Goal: Task Accomplishment & Management: Manage account settings

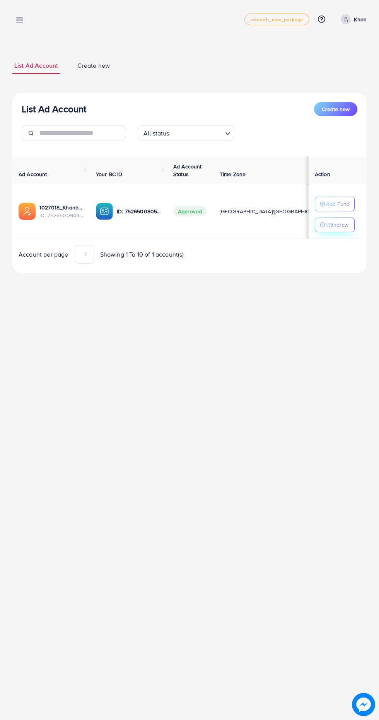
click at [340, 226] on p "Withdraw" at bounding box center [337, 224] width 22 height 9
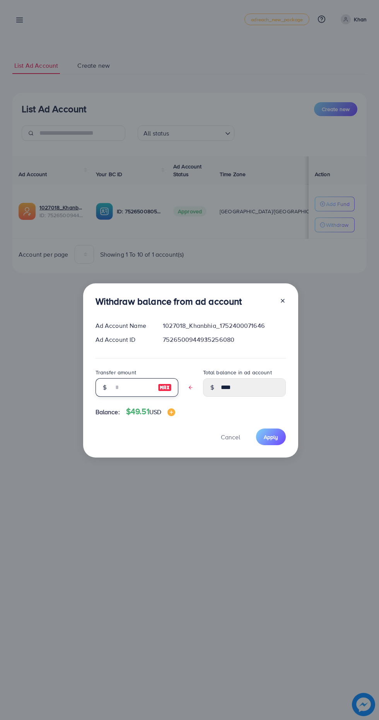
click at [115, 387] on input "text" at bounding box center [132, 387] width 39 height 19
type input "*"
type input "****"
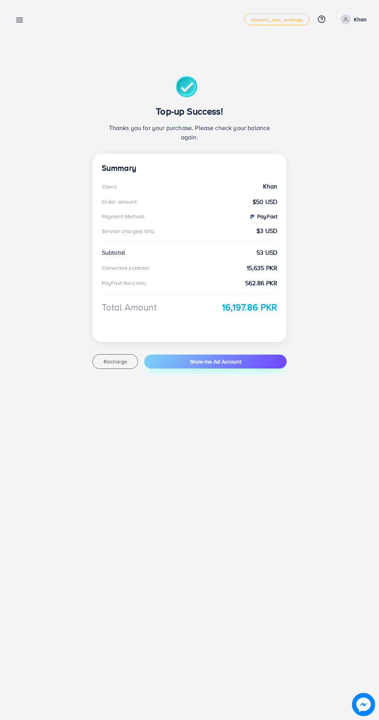
click at [253, 365] on button "Show me Ad Account" at bounding box center [215, 362] width 142 height 14
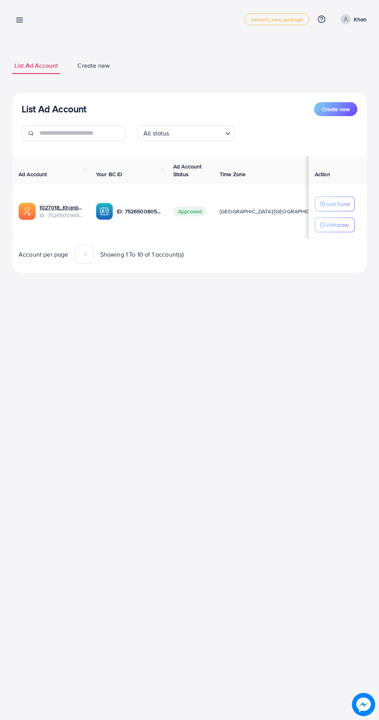
click at [43, 22] on div "My ad accounts adreach_new_package Help Center Contact Support Plans and Pricin…" at bounding box center [189, 20] width 355 height 22
click at [19, 22] on line at bounding box center [20, 22] width 6 height 0
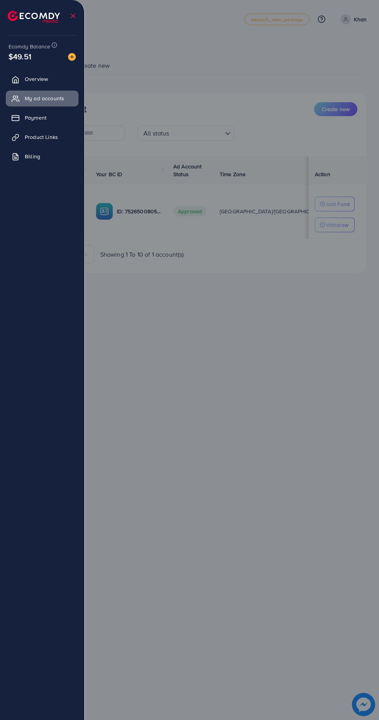
click at [264, 423] on div at bounding box center [189, 432] width 379 height 864
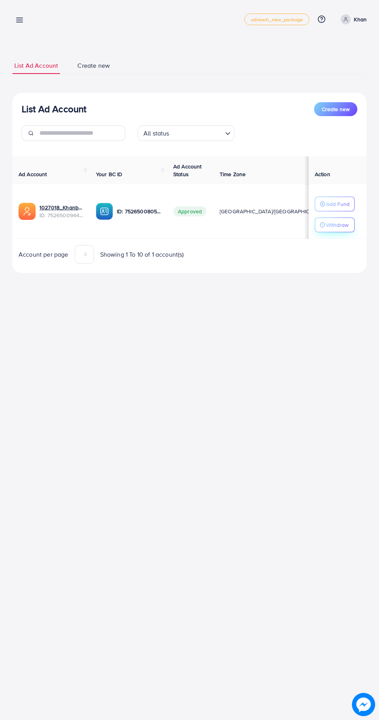
click at [338, 228] on p "Withdraw" at bounding box center [337, 224] width 22 height 9
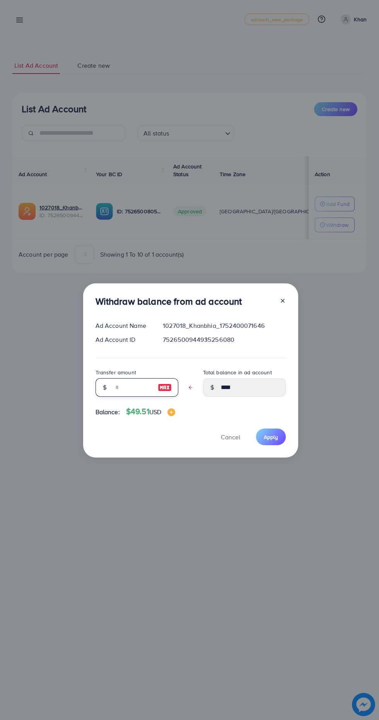
click at [115, 384] on input "text" at bounding box center [132, 387] width 39 height 19
type input "*"
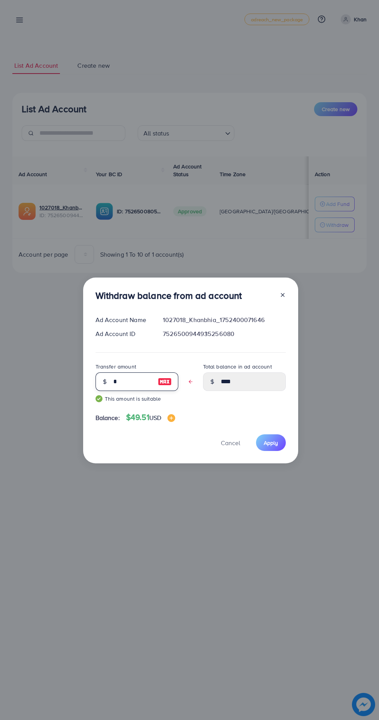
type input "****"
type input "*"
click at [274, 443] on span "Apply" at bounding box center [271, 443] width 14 height 8
